Goal: Navigation & Orientation: Understand site structure

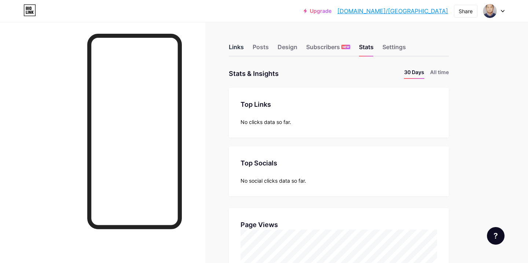
scroll to position [263, 528]
click at [234, 48] on div "Links" at bounding box center [236, 49] width 15 height 13
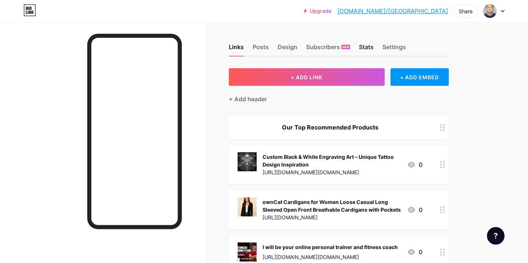
click at [366, 47] on div "Stats" at bounding box center [366, 49] width 15 height 13
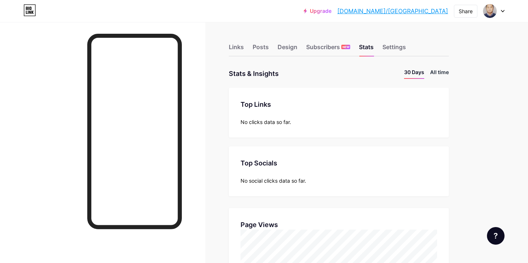
click at [439, 74] on li "All time" at bounding box center [439, 73] width 19 height 11
click at [241, 48] on div "Links" at bounding box center [236, 49] width 15 height 13
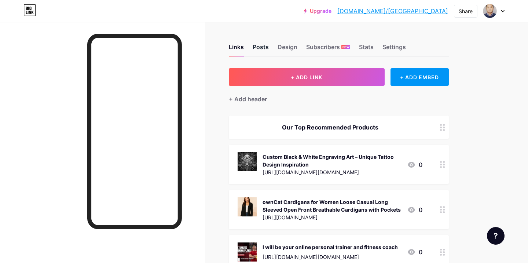
click at [265, 48] on div "Posts" at bounding box center [260, 49] width 16 height 13
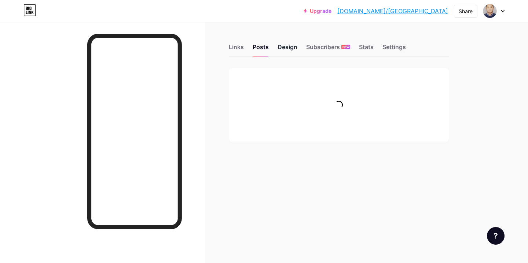
click at [290, 47] on div "Design" at bounding box center [287, 49] width 20 height 13
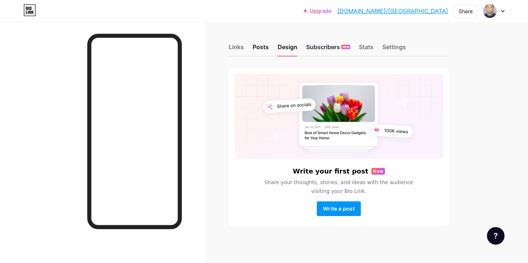
click at [326, 49] on div "Subscribers NEW" at bounding box center [328, 49] width 44 height 13
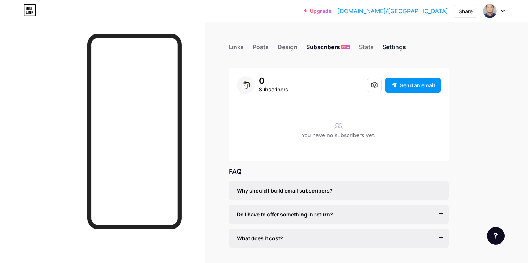
click at [395, 49] on div "Settings" at bounding box center [393, 49] width 23 height 13
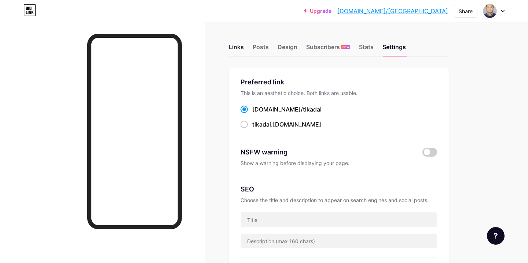
click at [238, 51] on div "Links" at bounding box center [236, 49] width 15 height 13
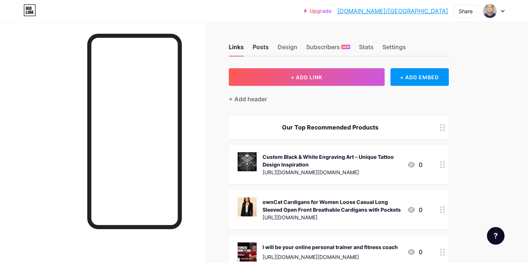
click at [259, 48] on div "Posts" at bounding box center [260, 49] width 16 height 13
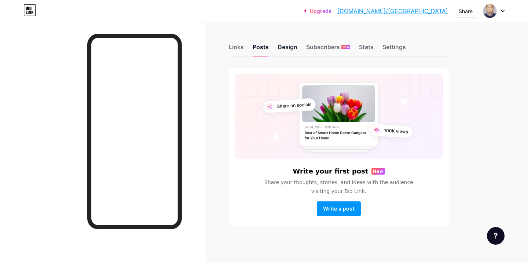
click at [291, 52] on div "Design" at bounding box center [287, 49] width 20 height 13
